Goal: Task Accomplishment & Management: Manage account settings

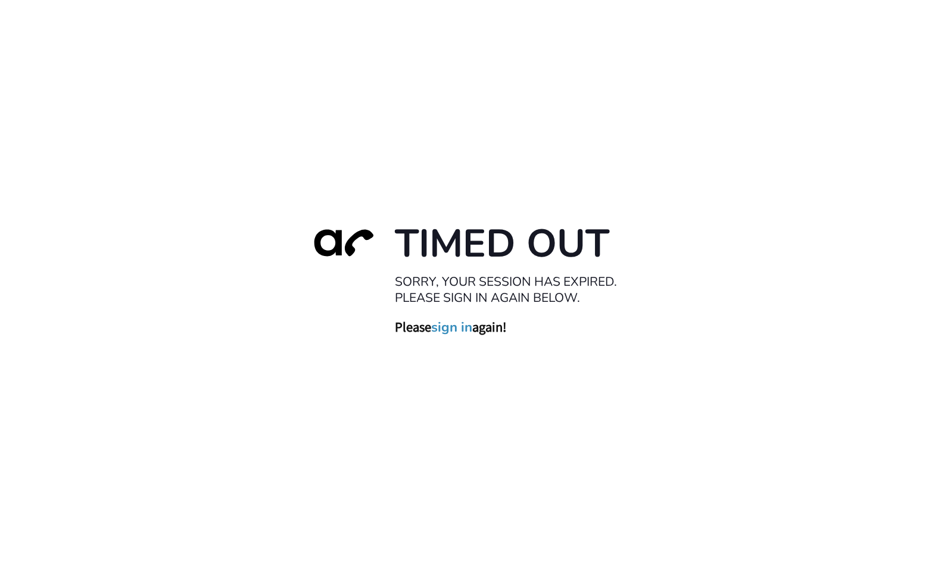
click at [460, 324] on link "sign in" at bounding box center [451, 327] width 41 height 17
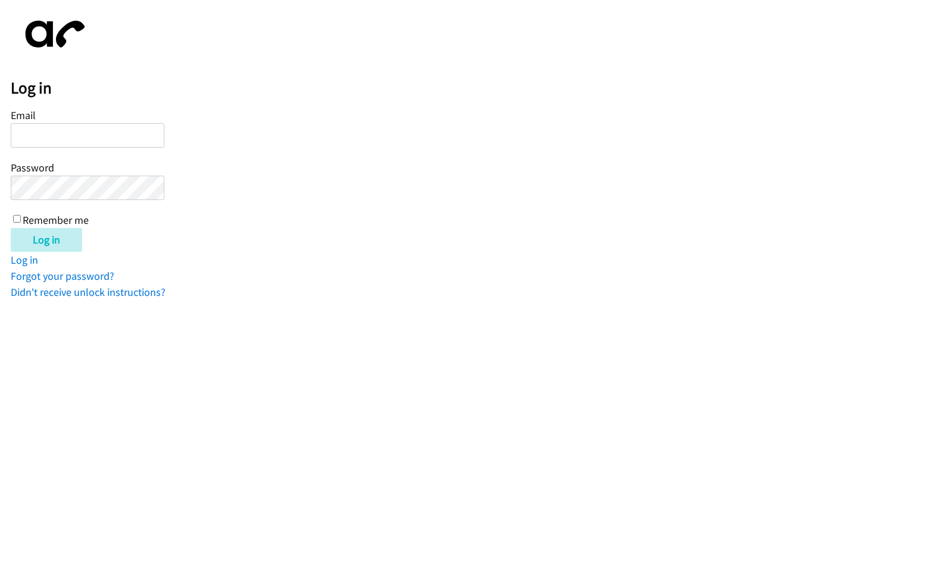
click at [99, 142] on input "Email" at bounding box center [88, 135] width 154 height 24
click at [78, 131] on input "minfante" at bounding box center [88, 135] width 154 height 24
type input "minfante@lendingpoint.com"
click at [11, 228] on input "Log in" at bounding box center [46, 240] width 71 height 24
